Goal: Transaction & Acquisition: Obtain resource

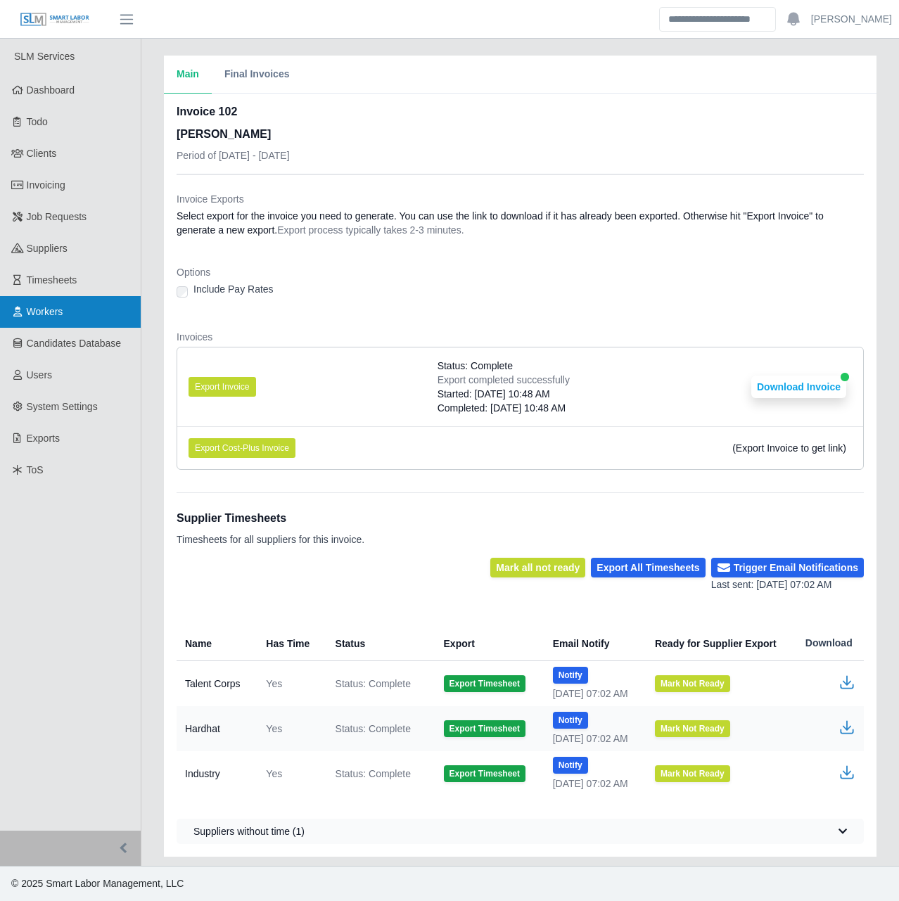
click at [53, 312] on span "Workers" at bounding box center [45, 311] width 37 height 11
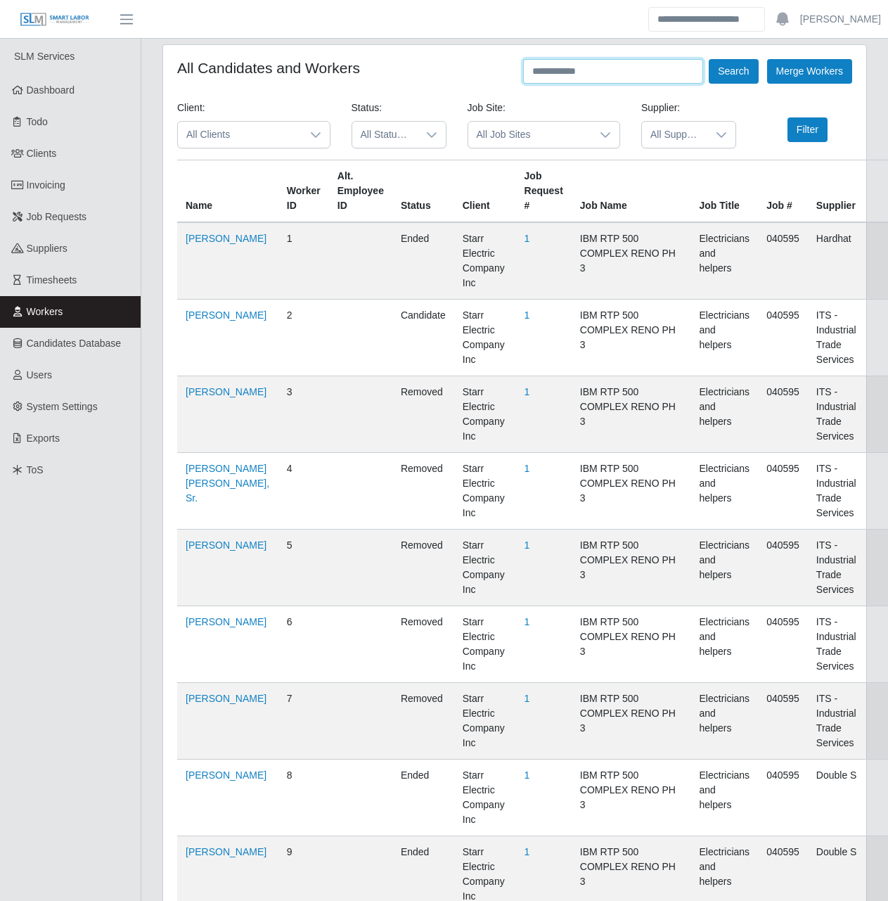
click at [598, 72] on input "text" at bounding box center [613, 71] width 180 height 25
type input "**********"
click at [709, 59] on button "Search" at bounding box center [733, 71] width 49 height 25
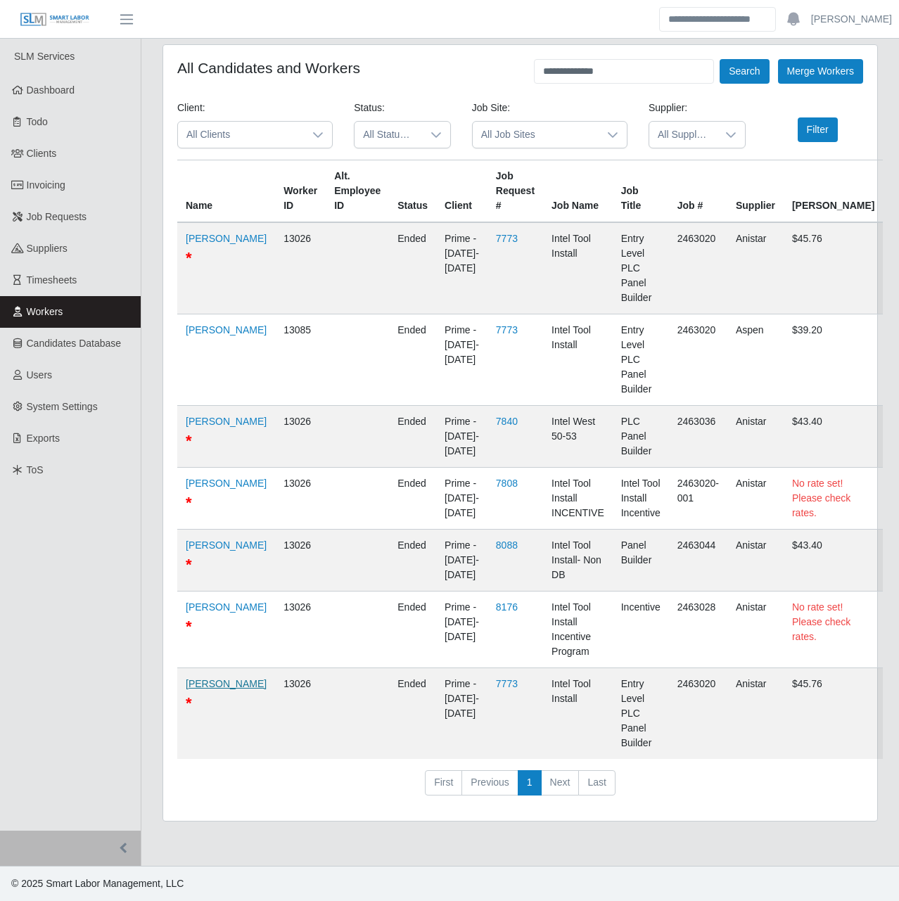
click at [199, 686] on link "Brian Gonzalez" at bounding box center [226, 683] width 81 height 11
click at [58, 91] on span "Dashboard" at bounding box center [51, 89] width 49 height 11
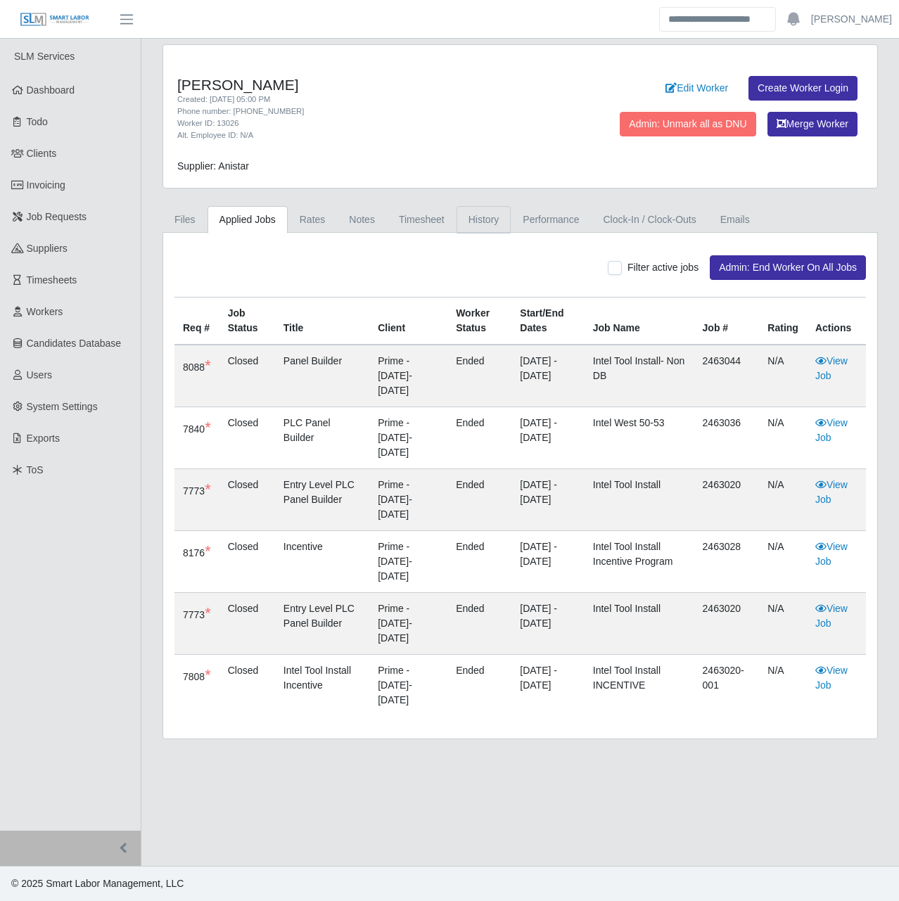
click at [473, 223] on link "History" at bounding box center [483, 219] width 55 height 27
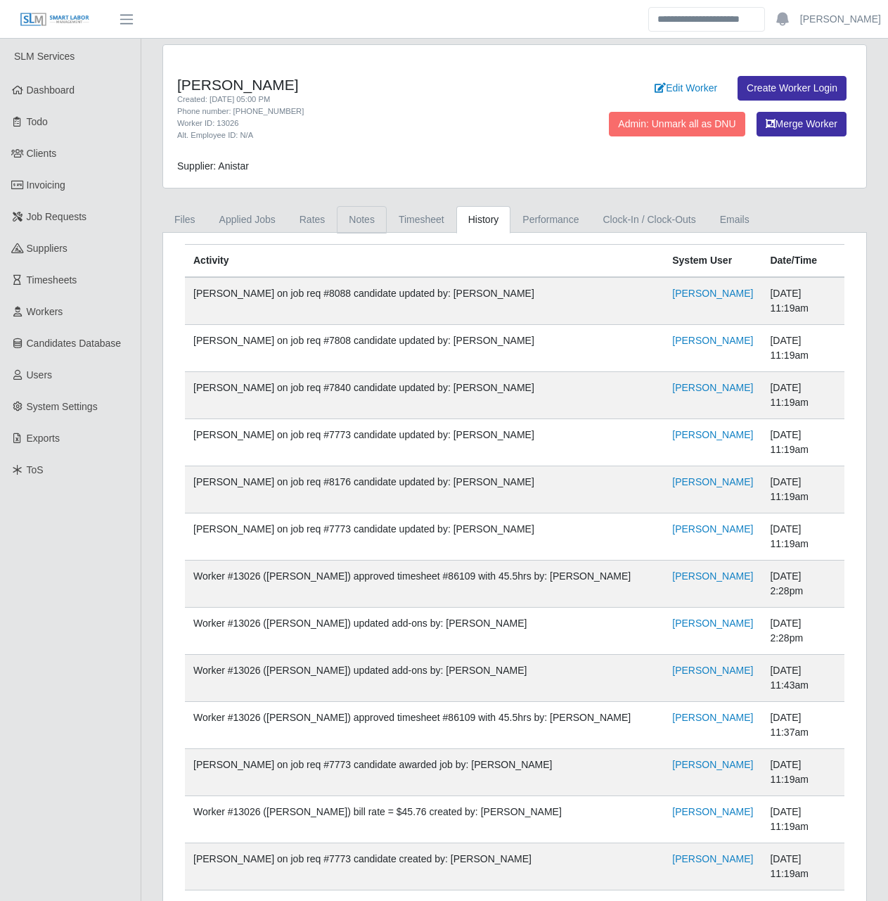
click at [366, 219] on link "Notes" at bounding box center [362, 219] width 50 height 27
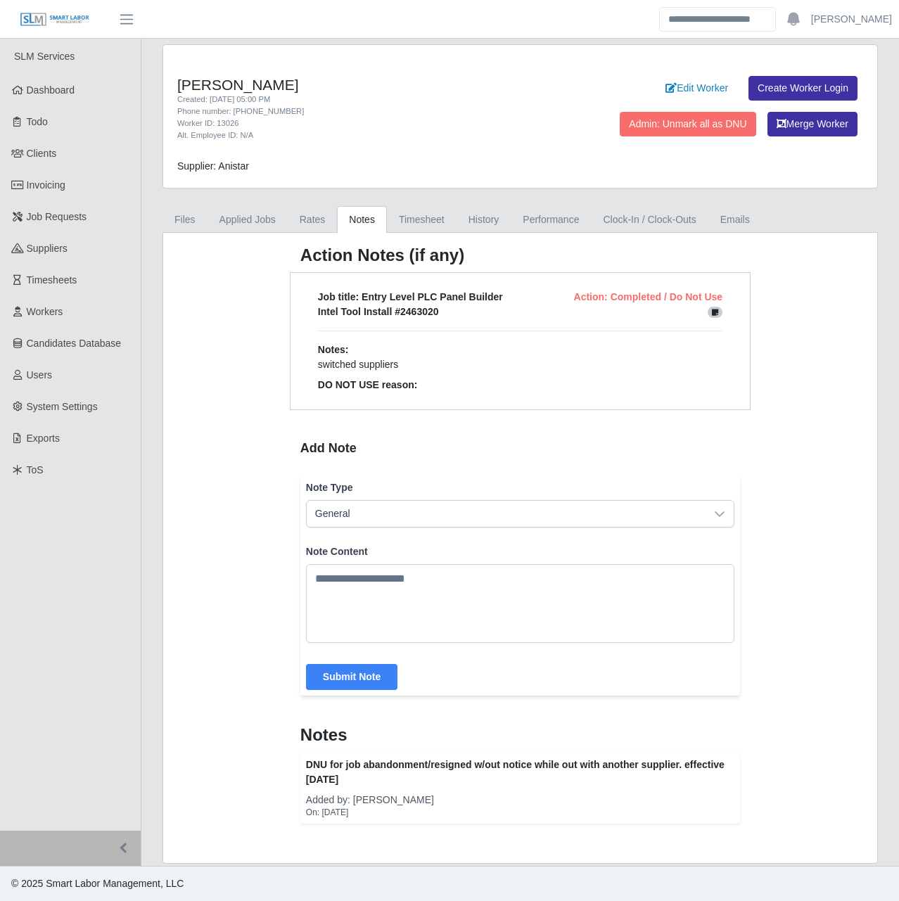
click at [340, 813] on div "On: 8/19/2025" at bounding box center [520, 812] width 428 height 11
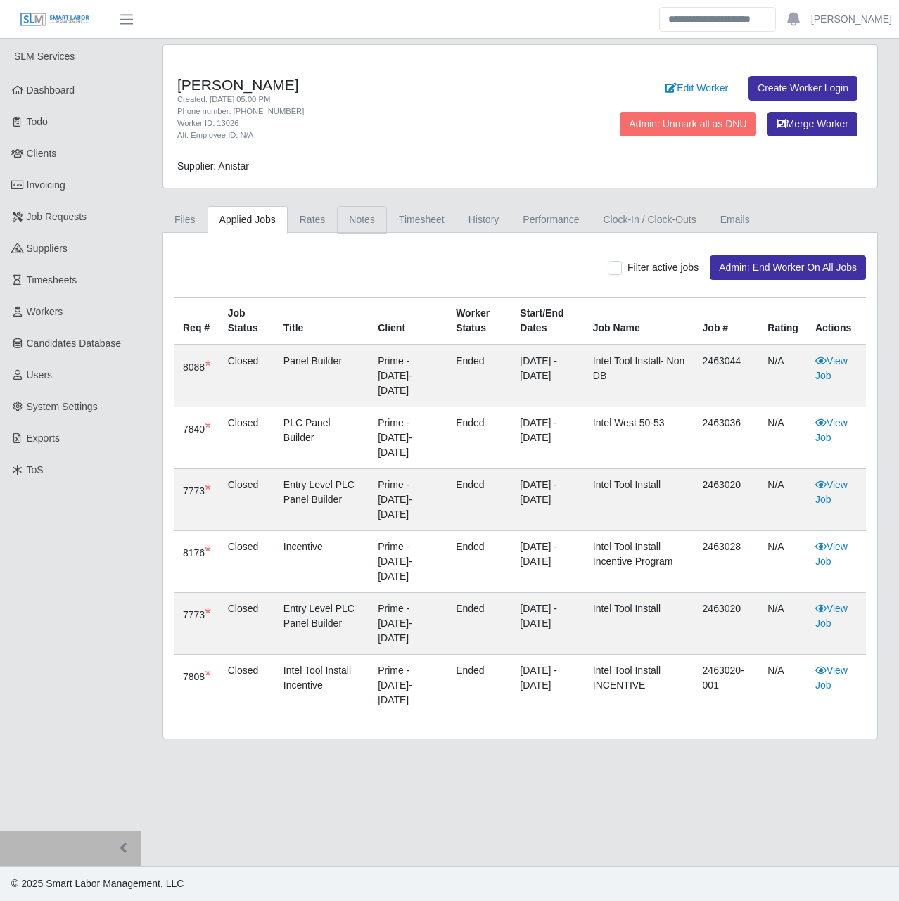
click at [366, 211] on link "Notes" at bounding box center [362, 219] width 50 height 27
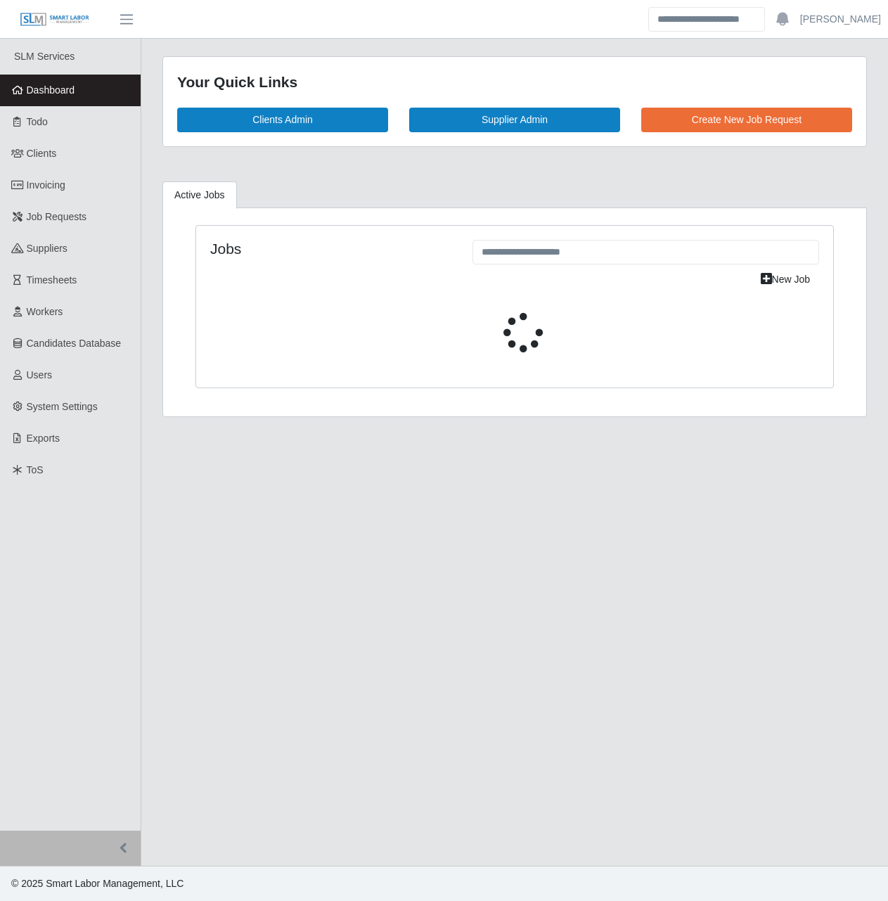
select select "****"
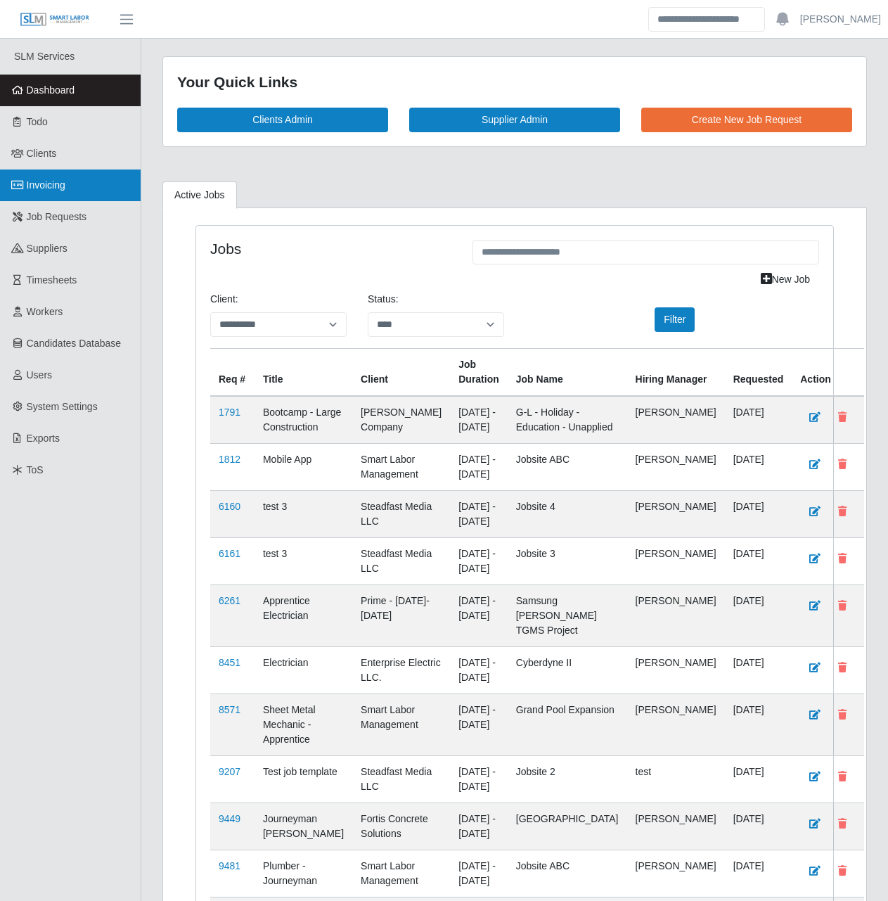
click at [96, 200] on link "Invoicing" at bounding box center [70, 185] width 141 height 32
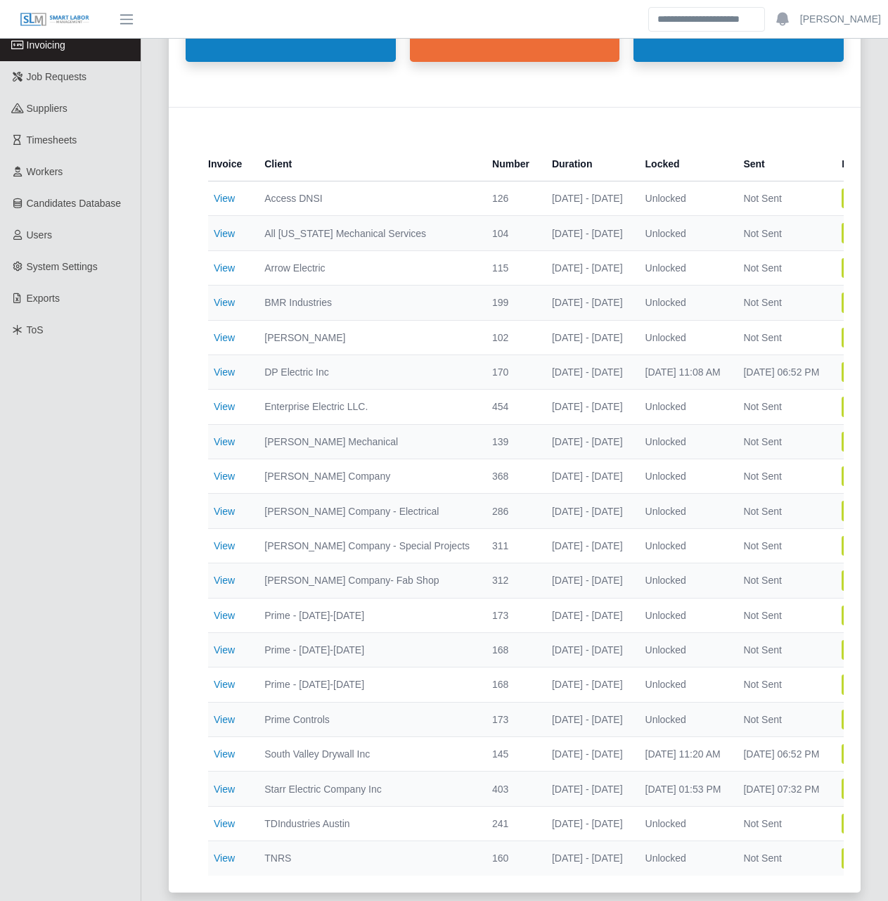
scroll to position [141, 0]
click at [227, 858] on link "View" at bounding box center [224, 857] width 21 height 11
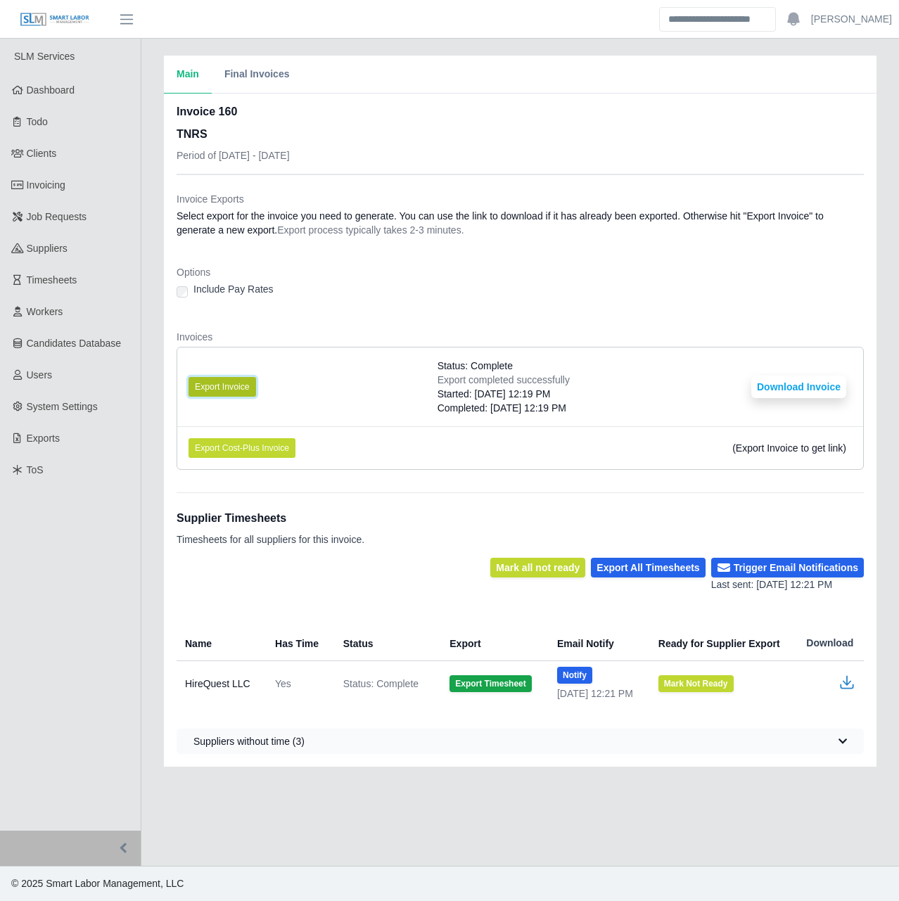
click at [235, 387] on button "Export Invoice" at bounding box center [222, 387] width 68 height 20
click at [631, 338] on dt "Invoices" at bounding box center [520, 337] width 687 height 14
click at [444, 416] on li "Export Invoice Status: Complete Export completed successfully Started: 08/20/20…" at bounding box center [520, 386] width 686 height 79
click at [783, 381] on button "Download Invoice" at bounding box center [798, 387] width 95 height 23
click at [84, 186] on link "Invoicing" at bounding box center [70, 185] width 141 height 32
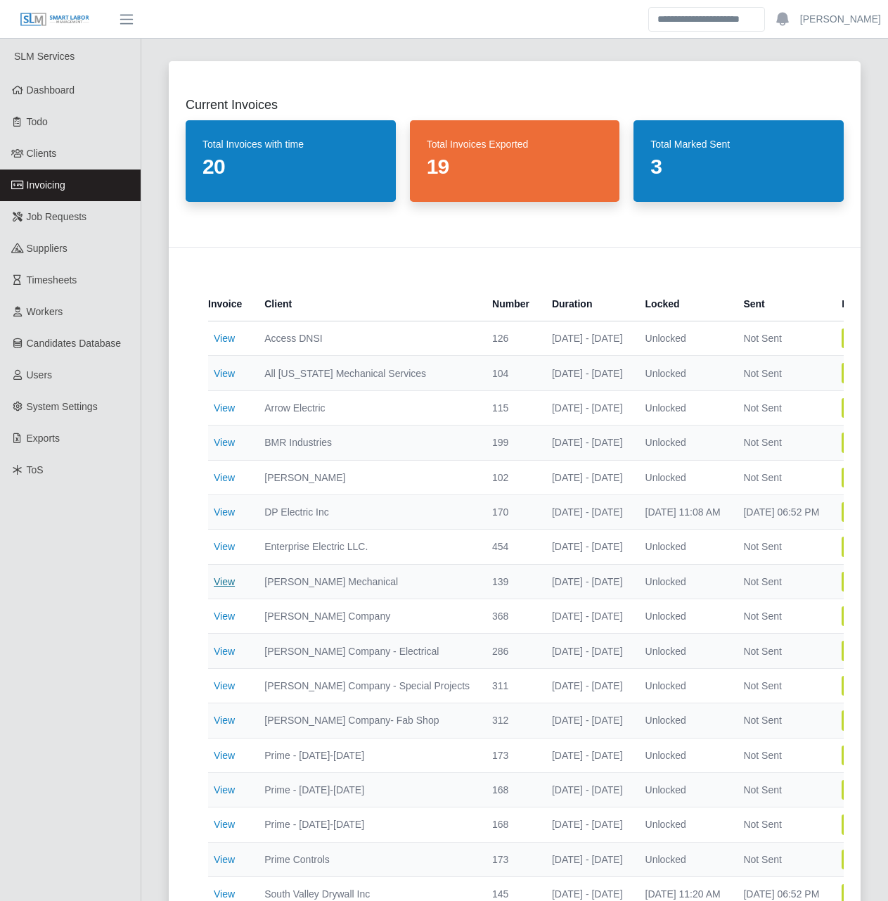
click at [224, 581] on link "View" at bounding box center [224, 581] width 21 height 11
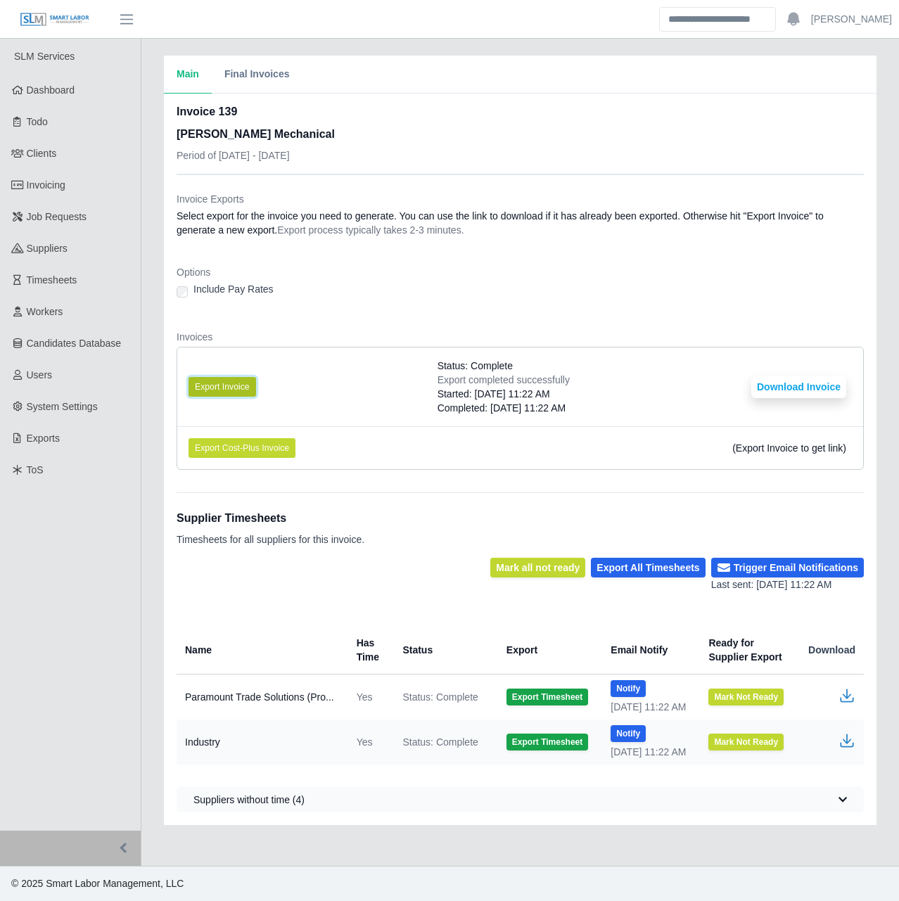
click at [236, 390] on button "Export Invoice" at bounding box center [222, 387] width 68 height 20
click at [524, 304] on div "Options Include Pay Rates" at bounding box center [520, 286] width 687 height 42
click at [796, 389] on button "Download Invoice" at bounding box center [798, 387] width 95 height 23
